Goal: Task Accomplishment & Management: Manage account settings

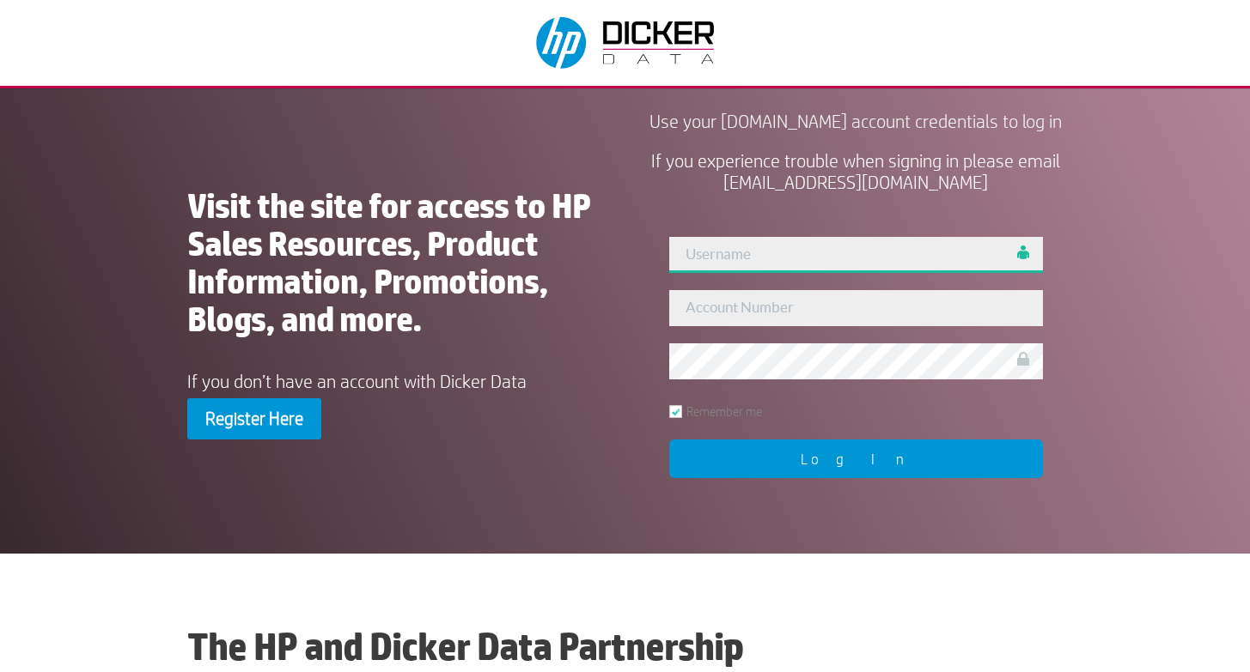
type input "[PERSON_NAME]"
click at [865, 478] on input "Log In" at bounding box center [856, 459] width 374 height 39
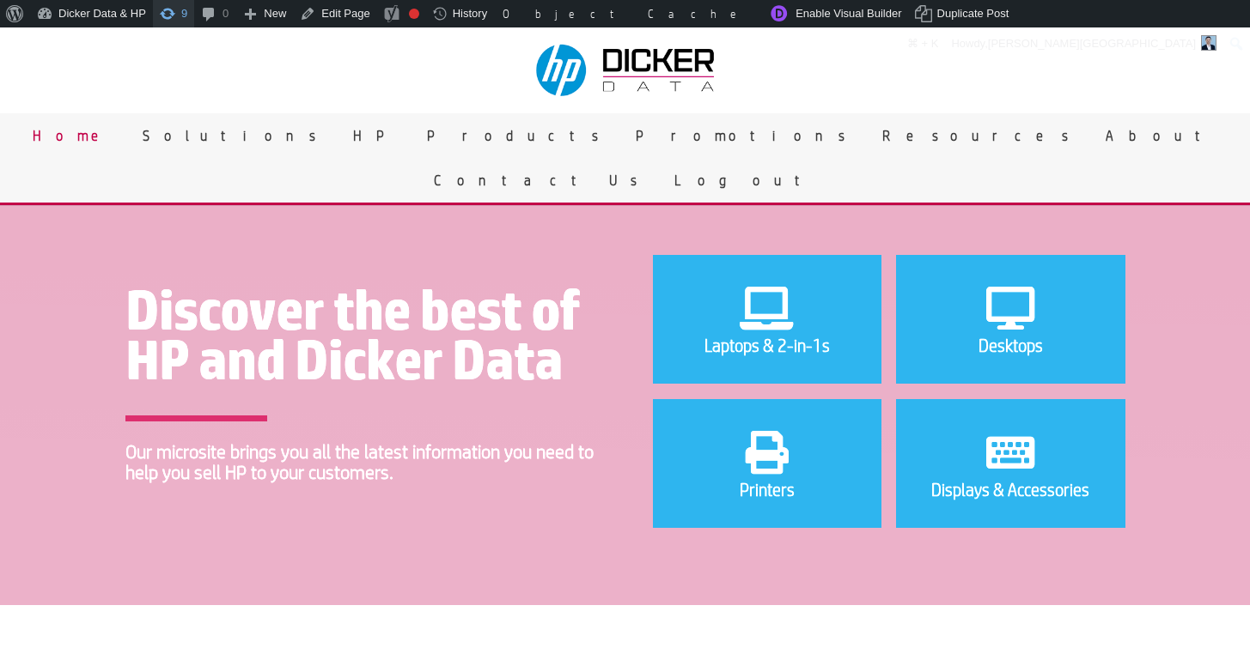
click at [172, 15] on span "Toolbar" at bounding box center [167, 12] width 17 height 24
